Goal: Transaction & Acquisition: Purchase product/service

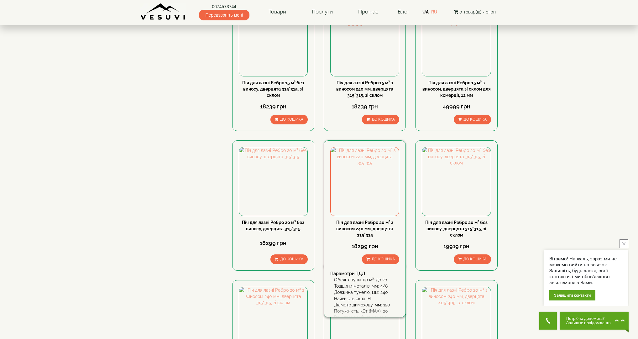
scroll to position [271, 0]
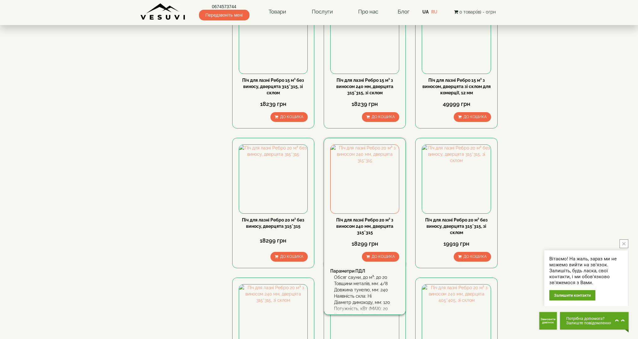
click at [370, 221] on link "Піч для лазні Ребро 20 м³ з виносом 240 мм, дверцята 315*315" at bounding box center [364, 226] width 57 height 18
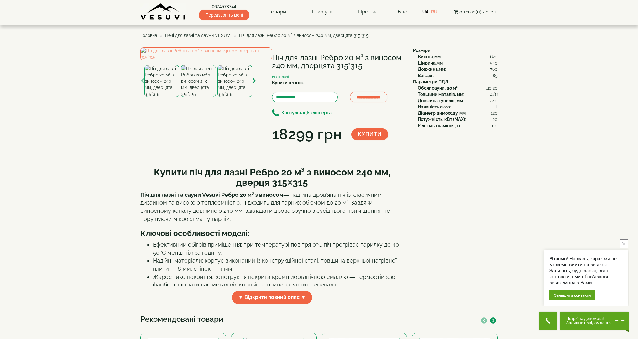
click at [200, 97] on img at bounding box center [198, 81] width 35 height 32
click at [235, 97] on img at bounding box center [234, 81] width 35 height 32
click at [198, 97] on img at bounding box center [198, 81] width 35 height 32
click at [236, 97] on img at bounding box center [234, 81] width 35 height 32
click at [159, 97] on img at bounding box center [161, 81] width 35 height 32
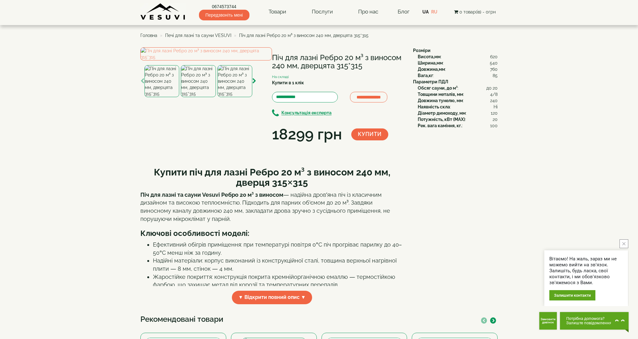
click at [190, 97] on img at bounding box center [198, 81] width 35 height 32
click at [238, 97] on img at bounding box center [234, 81] width 35 height 32
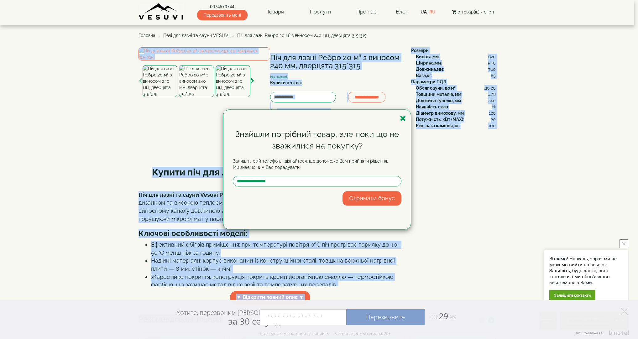
drag, startPoint x: 0, startPoint y: 43, endPoint x: -3, endPoint y: 64, distance: 20.6
click at [403, 118] on icon "button" at bounding box center [403, 118] width 6 height 8
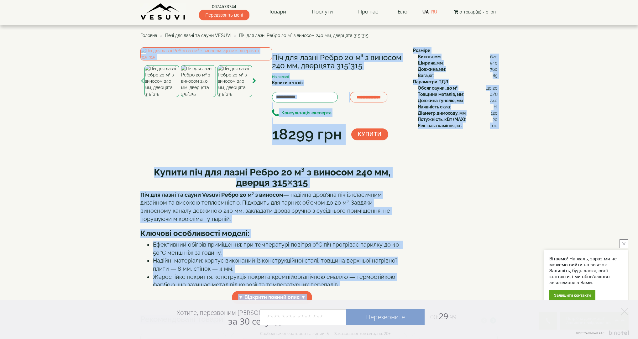
click at [172, 97] on img at bounding box center [161, 81] width 35 height 32
click at [191, 97] on img at bounding box center [198, 81] width 35 height 32
click at [227, 97] on img at bounding box center [234, 81] width 35 height 32
click at [205, 97] on img at bounding box center [198, 81] width 35 height 32
